Goal: Find specific page/section: Find specific page/section

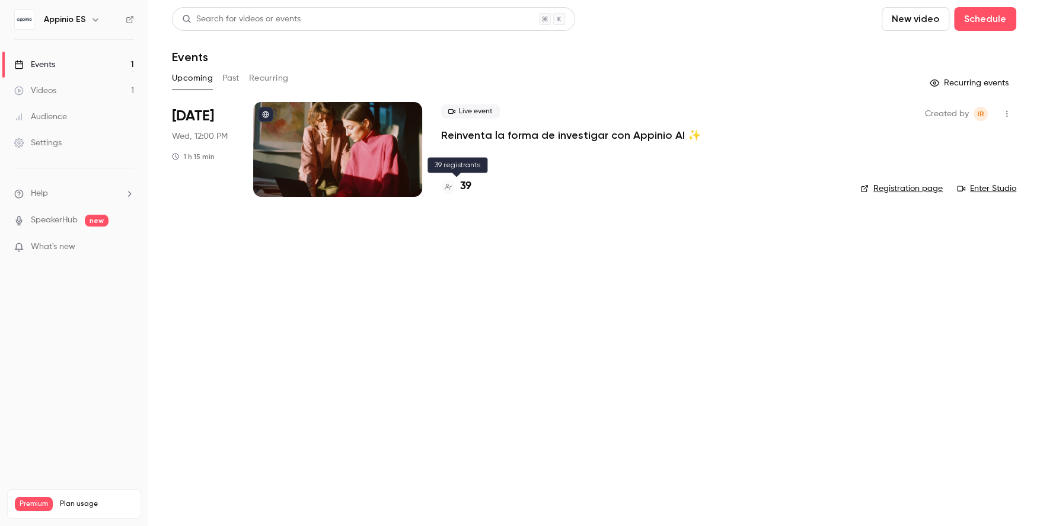
click at [467, 185] on h4 "39" at bounding box center [465, 186] width 11 height 16
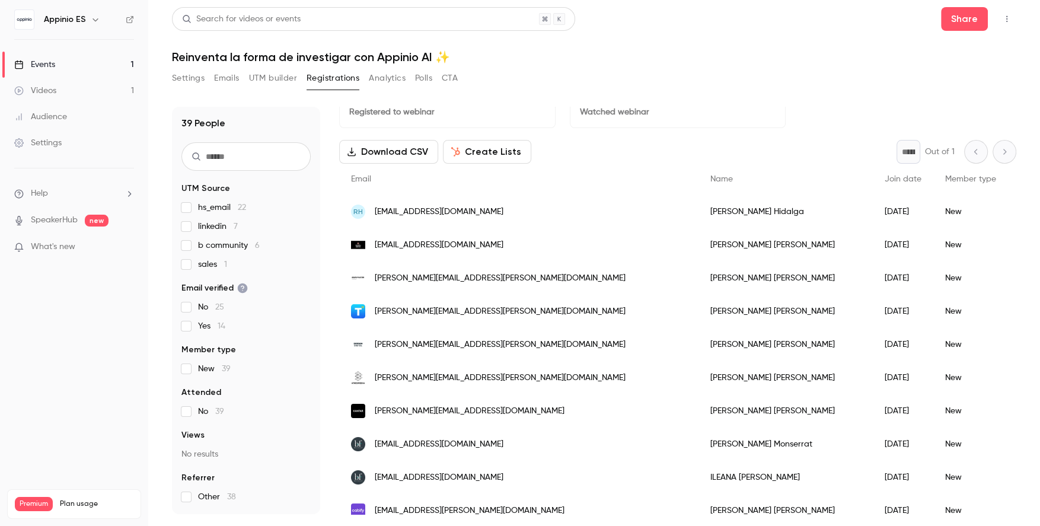
scroll to position [25, 0]
click at [190, 82] on button "Settings" at bounding box center [188, 78] width 33 height 19
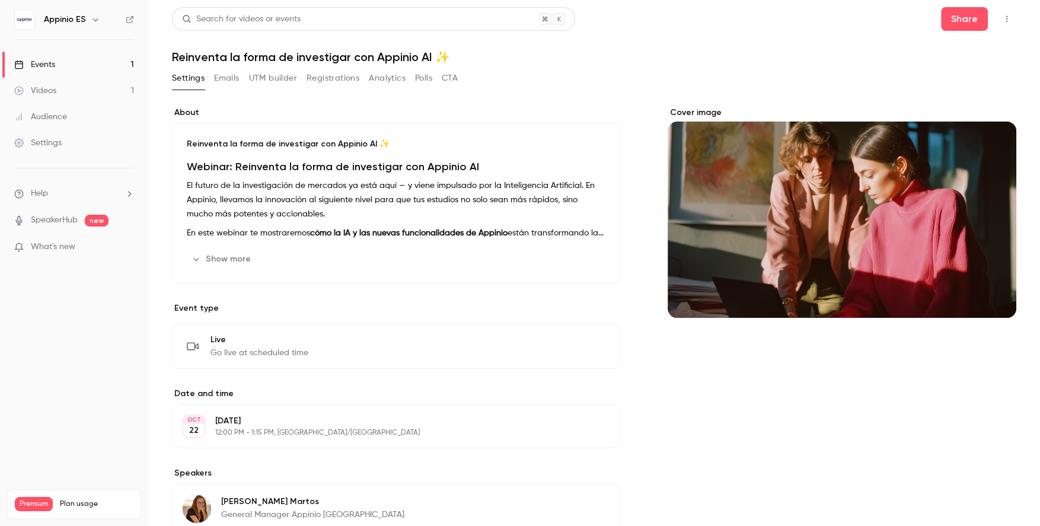
click at [106, 57] on link "Events 1" at bounding box center [74, 65] width 148 height 26
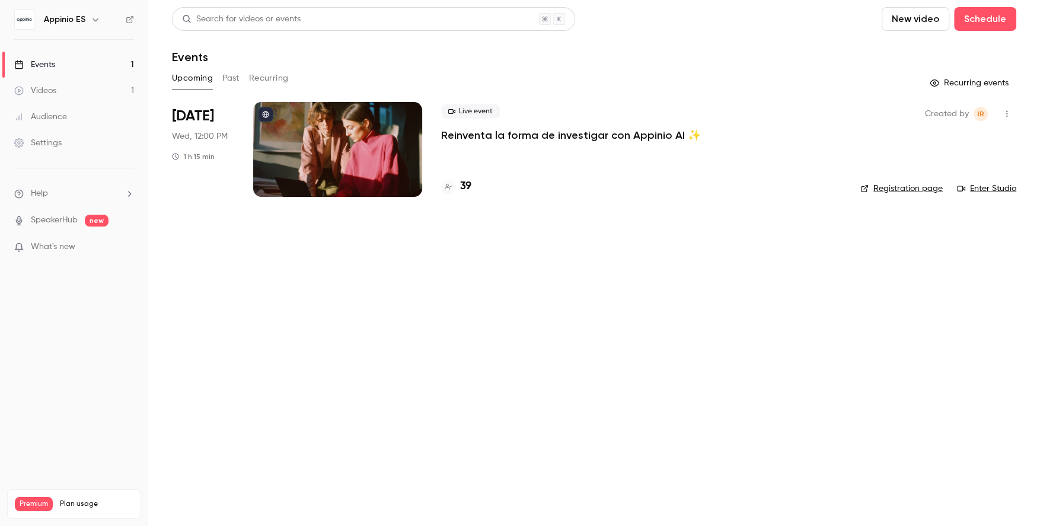
click at [112, 84] on link "Videos 1" at bounding box center [74, 91] width 148 height 26
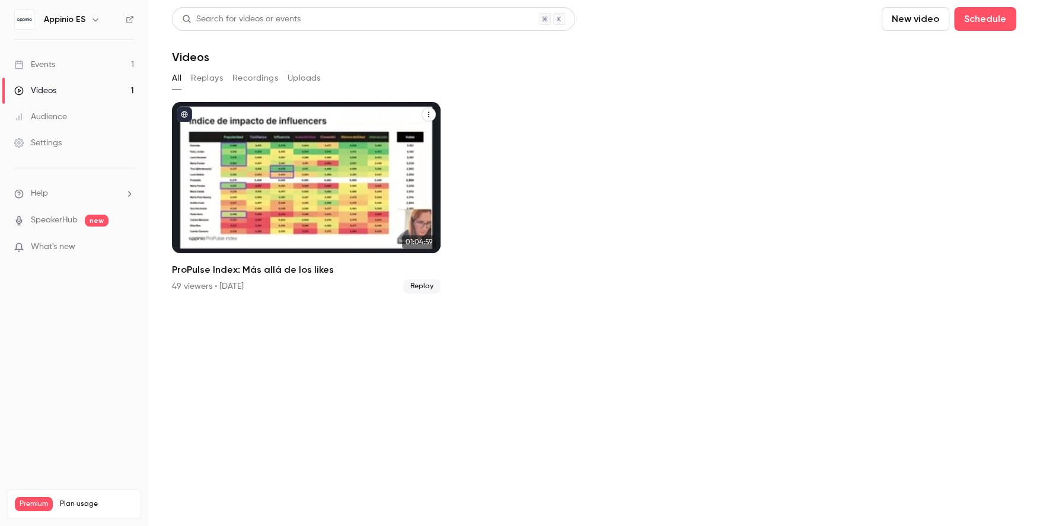
click at [206, 285] on div "49 viewers • [DATE]" at bounding box center [208, 286] width 72 height 12
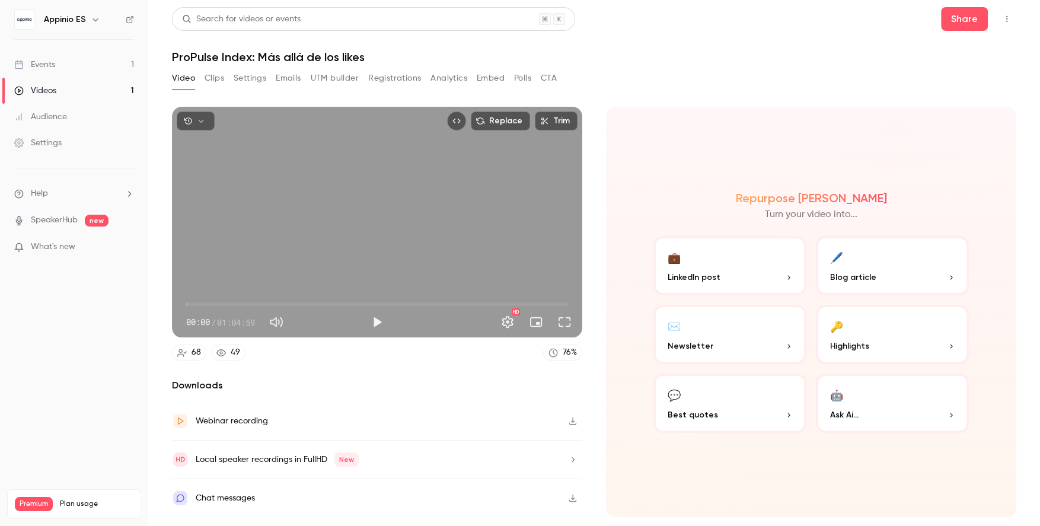
click at [386, 88] on div "Video Clips Settings Emails UTM builder Registrations Analytics Embed Polls CTA" at bounding box center [364, 81] width 385 height 24
click at [385, 84] on button "Registrations" at bounding box center [394, 78] width 53 height 19
